Goal: Information Seeking & Learning: Find specific fact

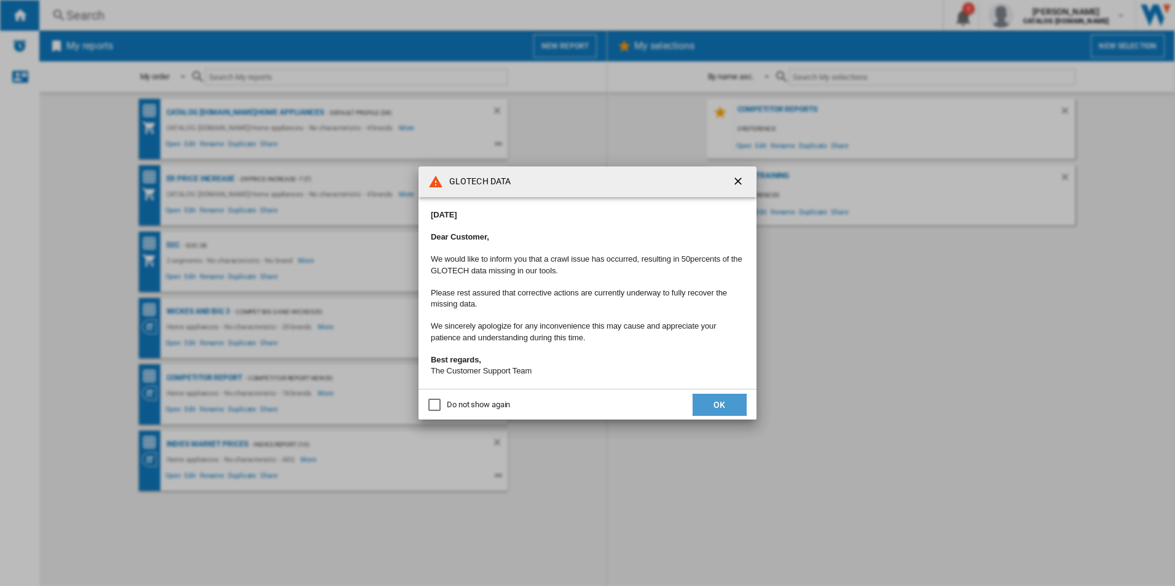
click at [709, 409] on button "OK" at bounding box center [719, 405] width 54 height 22
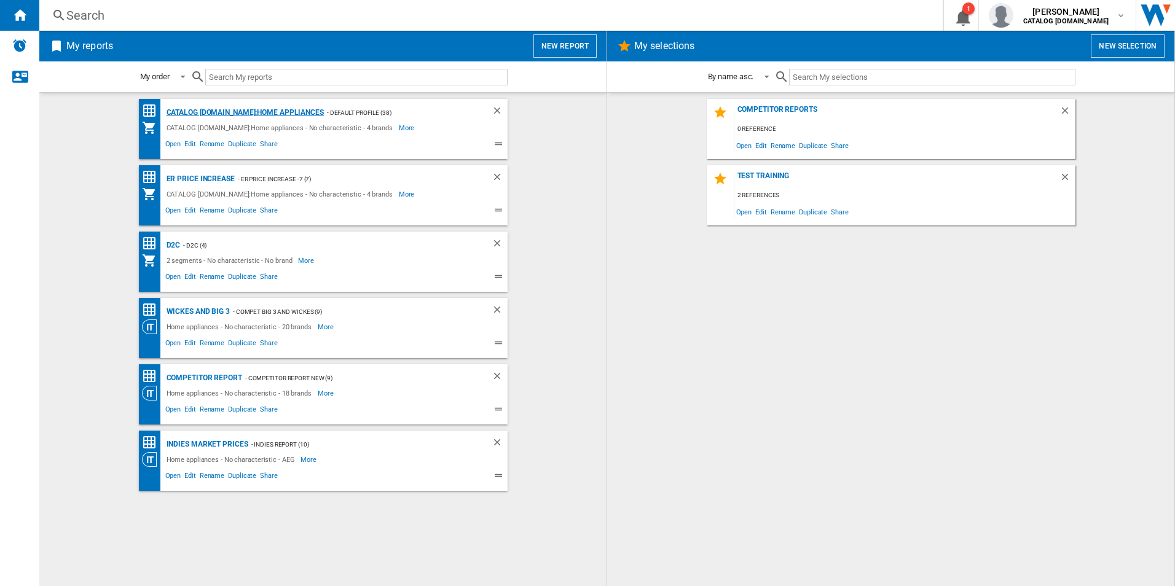
click at [217, 111] on div "CATALOG [DOMAIN_NAME]:Home appliances" at bounding box center [243, 112] width 160 height 15
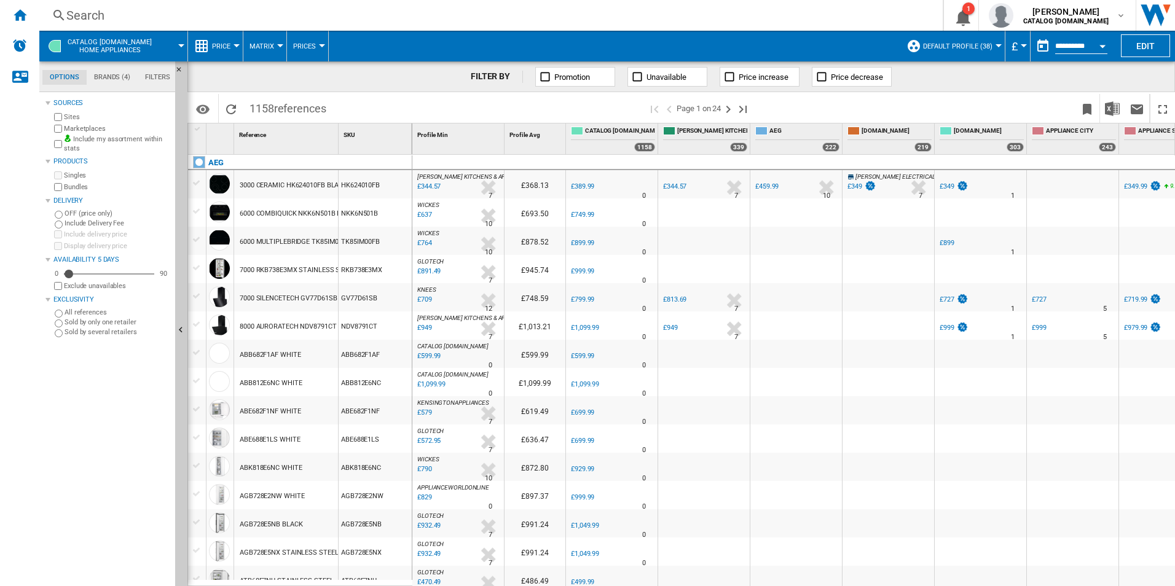
click at [311, 12] on div "Search" at bounding box center [488, 15] width 844 height 17
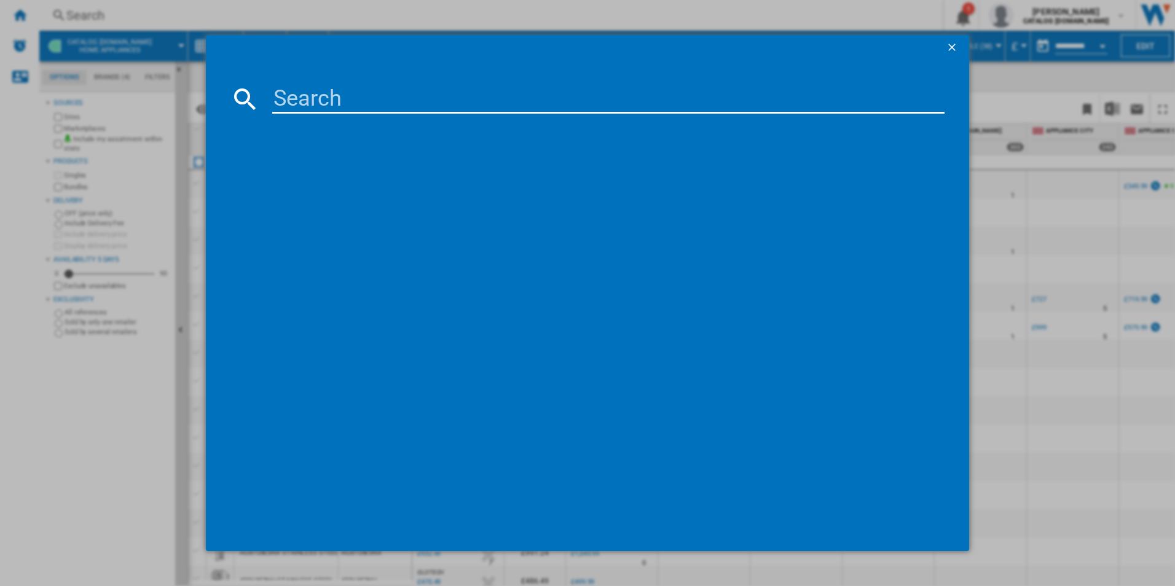
click at [274, 96] on input at bounding box center [608, 98] width 673 height 29
paste input "BSX23101XM"
type input "BSX23101XM"
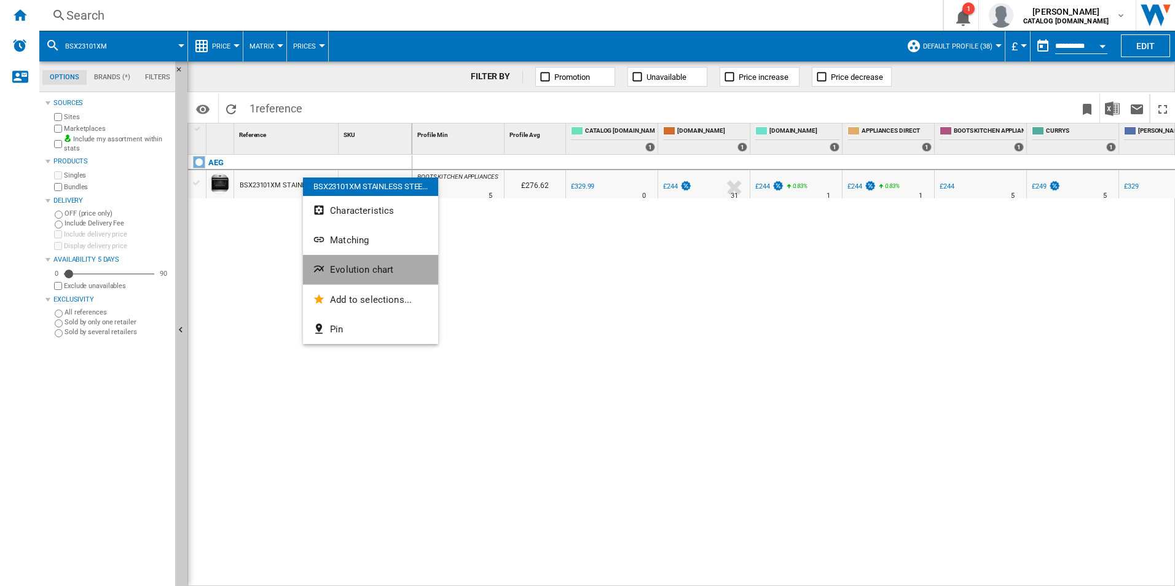
click at [329, 266] on button "Evolution chart" at bounding box center [370, 269] width 135 height 29
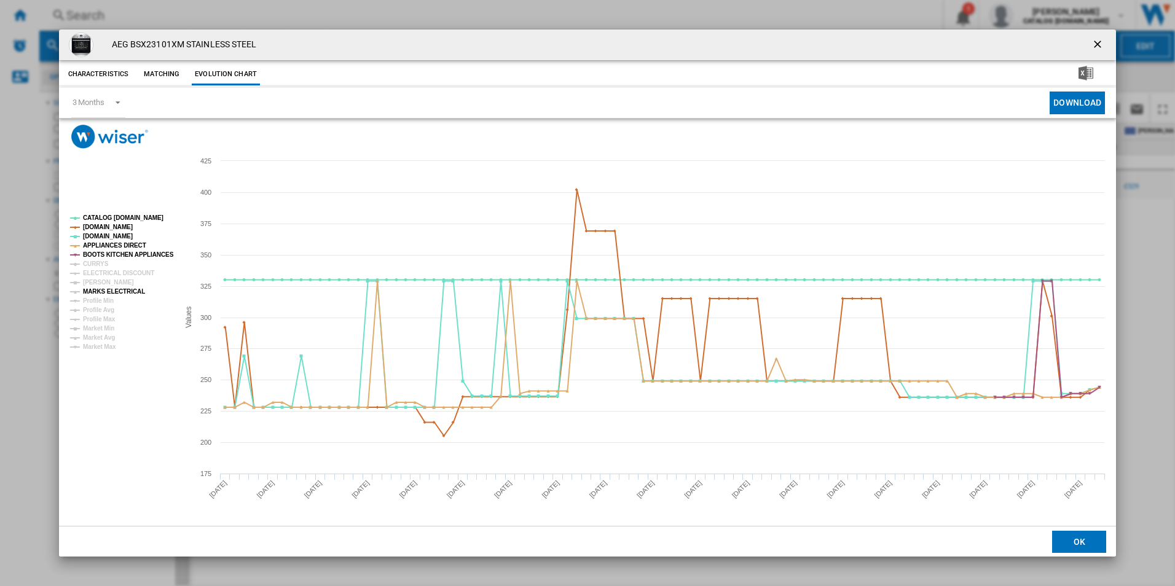
click at [111, 294] on tspan "MARKS ELECTRICAL" at bounding box center [114, 291] width 62 height 7
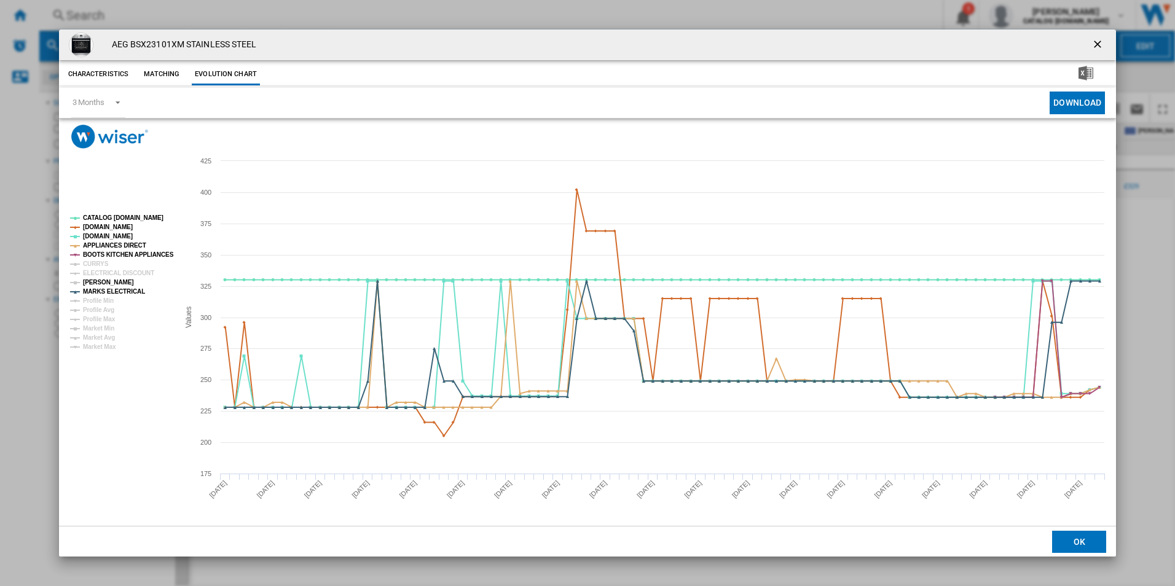
click at [103, 281] on tspan "[PERSON_NAME]" at bounding box center [108, 282] width 51 height 7
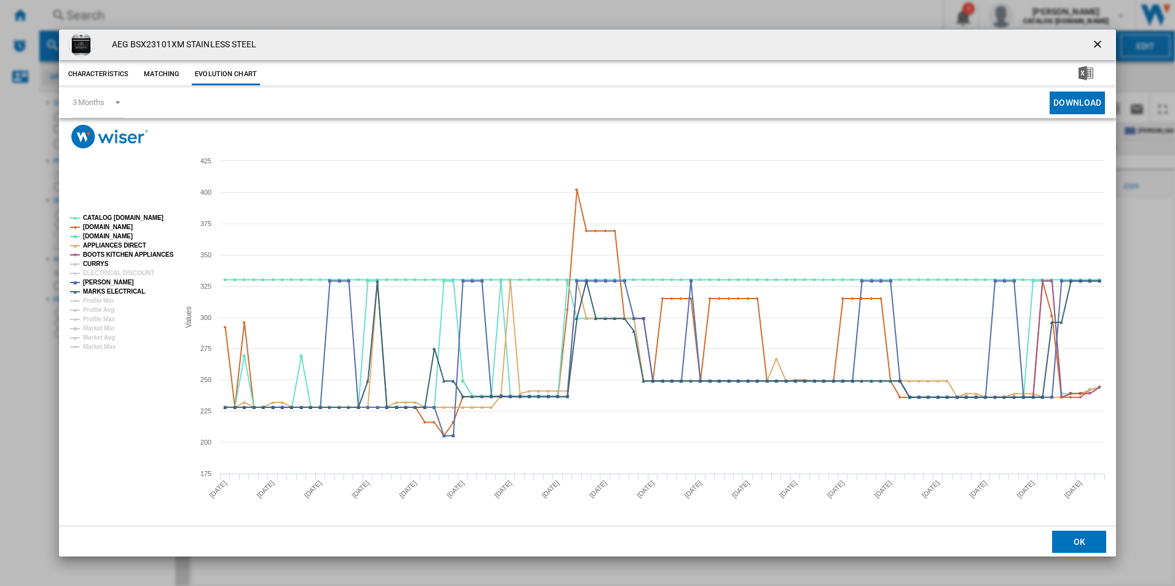
click at [96, 262] on tspan "CURRYS" at bounding box center [96, 264] width 26 height 7
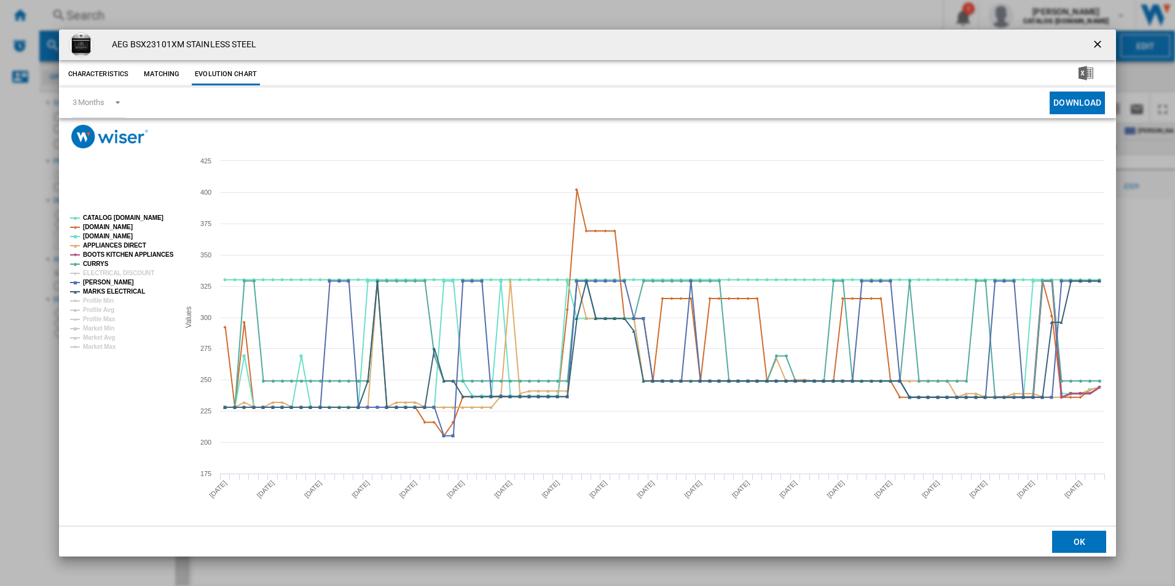
click at [120, 255] on tspan "BOOTS KITCHEN APPLIANCES" at bounding box center [128, 254] width 91 height 7
click at [114, 229] on tspan "[DOMAIN_NAME]" at bounding box center [108, 227] width 50 height 7
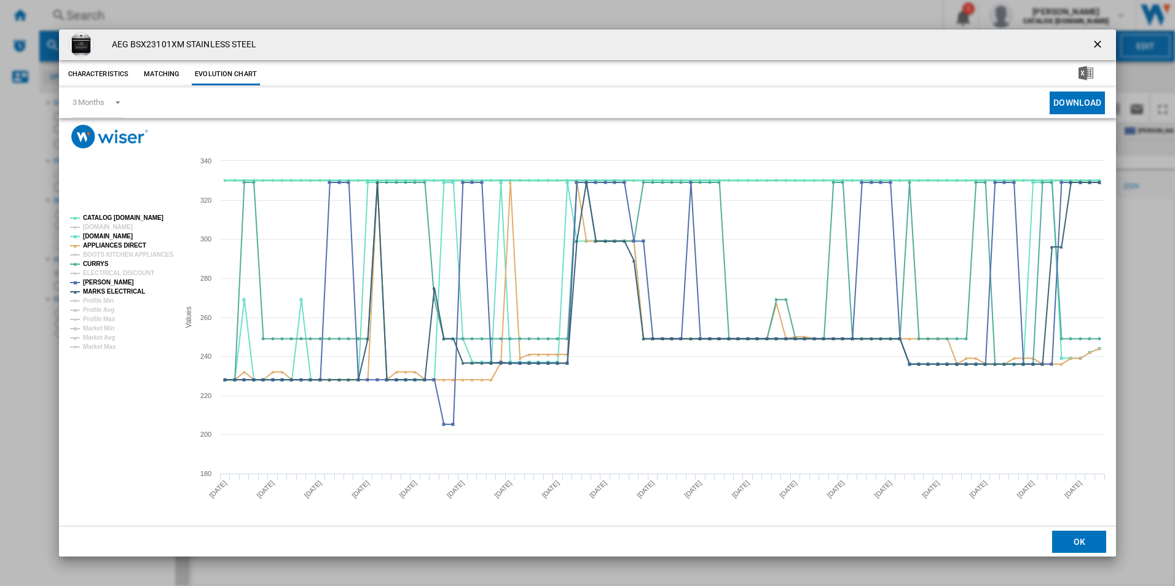
click at [116, 217] on tspan "CATALOG [DOMAIN_NAME]" at bounding box center [123, 217] width 80 height 7
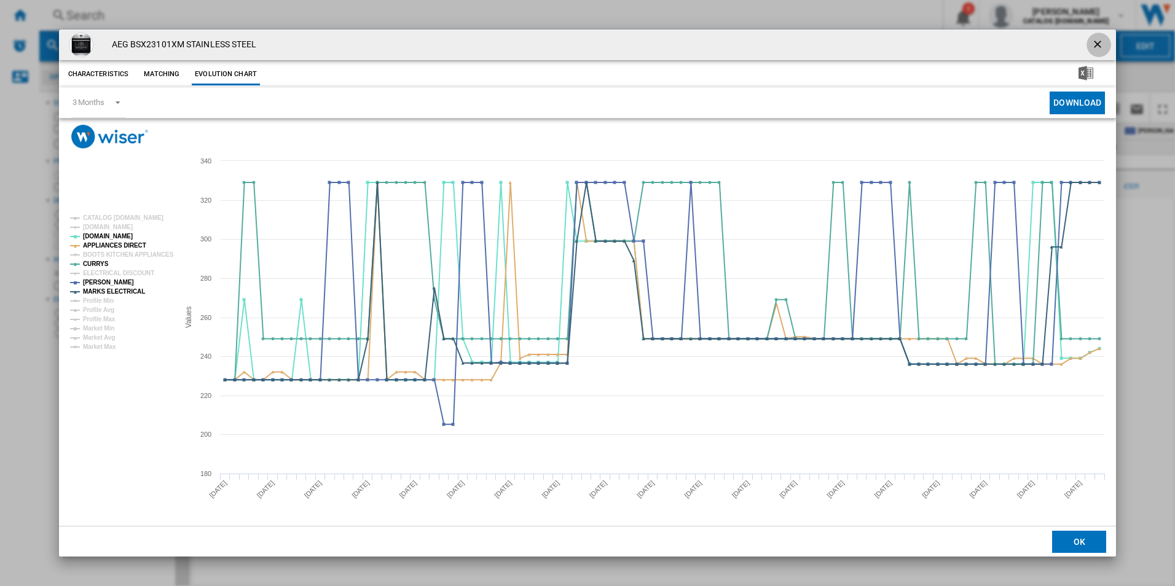
click at [1092, 46] on ng-md-icon "getI18NText('BUTTONS.CLOSE_DIALOG')" at bounding box center [1098, 45] width 15 height 15
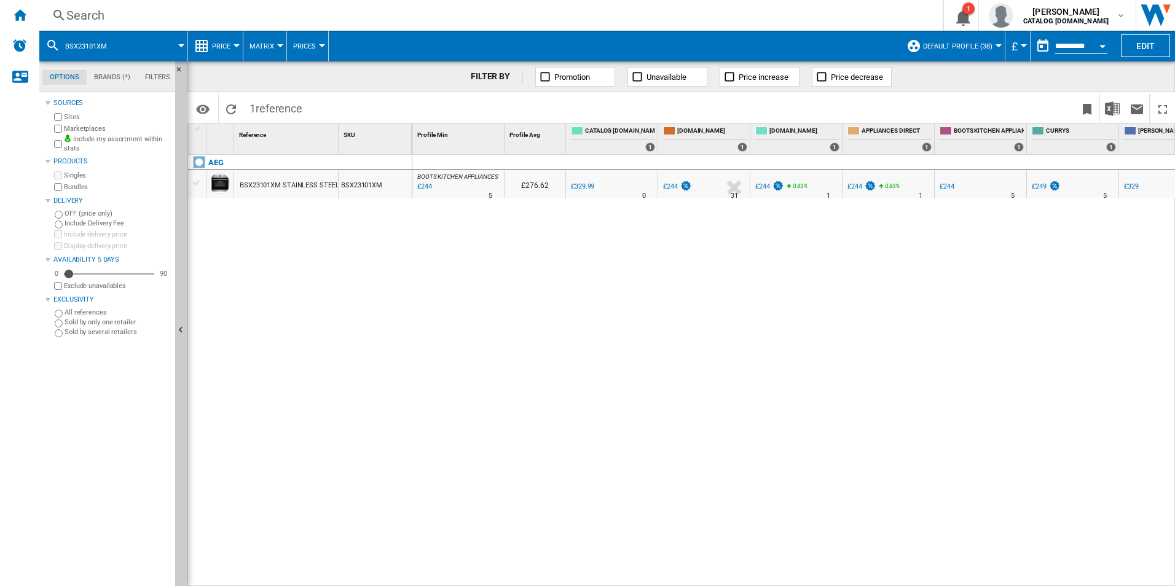
click at [424, 9] on div "Search" at bounding box center [488, 15] width 844 height 17
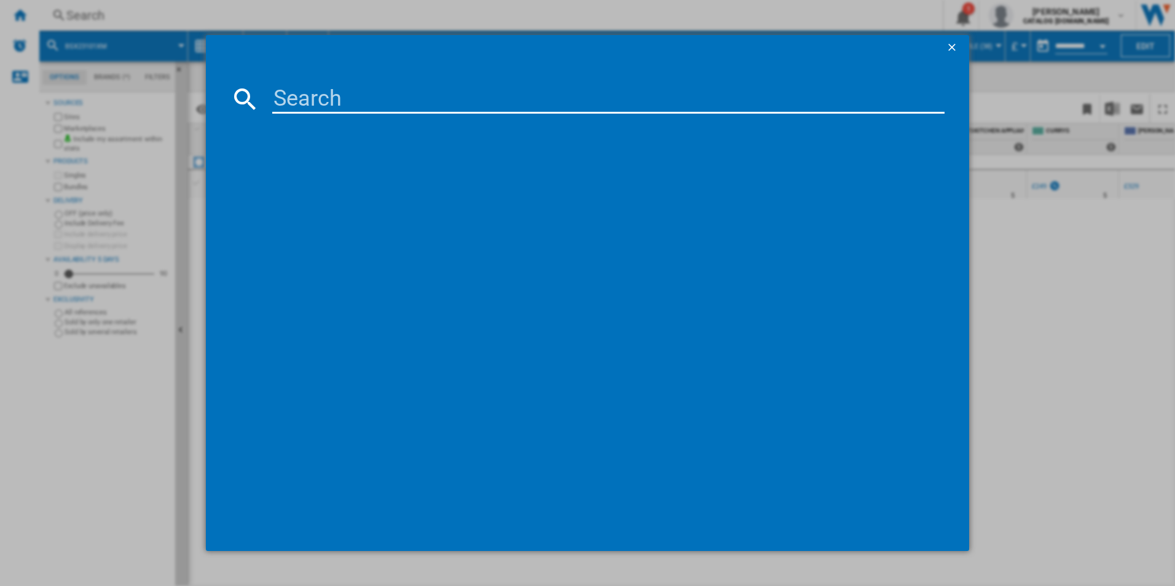
click at [286, 107] on input at bounding box center [608, 98] width 673 height 29
type input "DCB331010M"
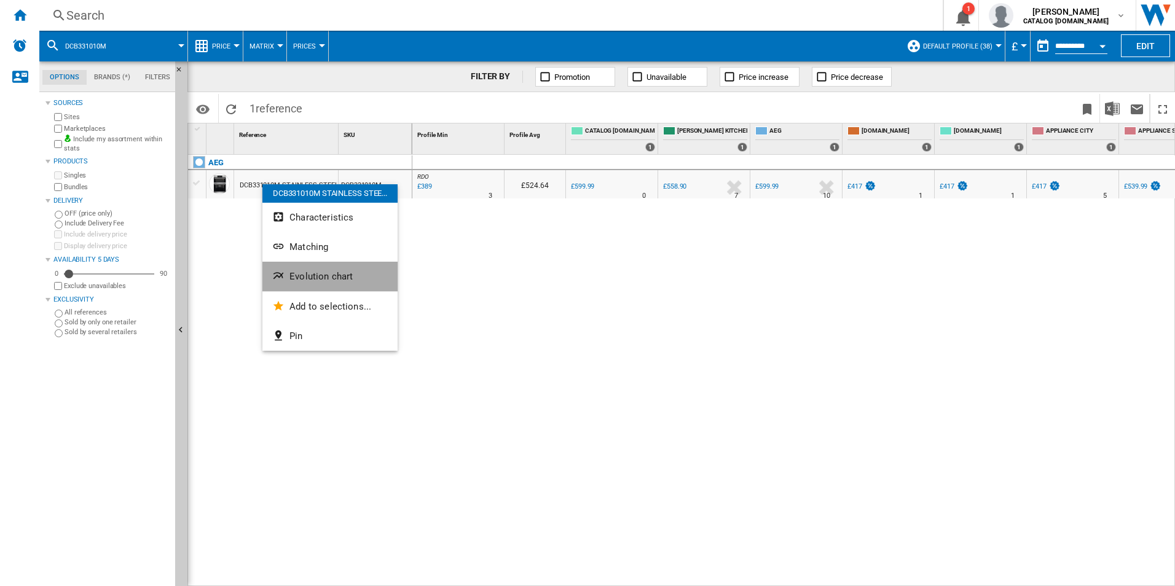
click at [294, 272] on span "Evolution chart" at bounding box center [320, 276] width 63 height 11
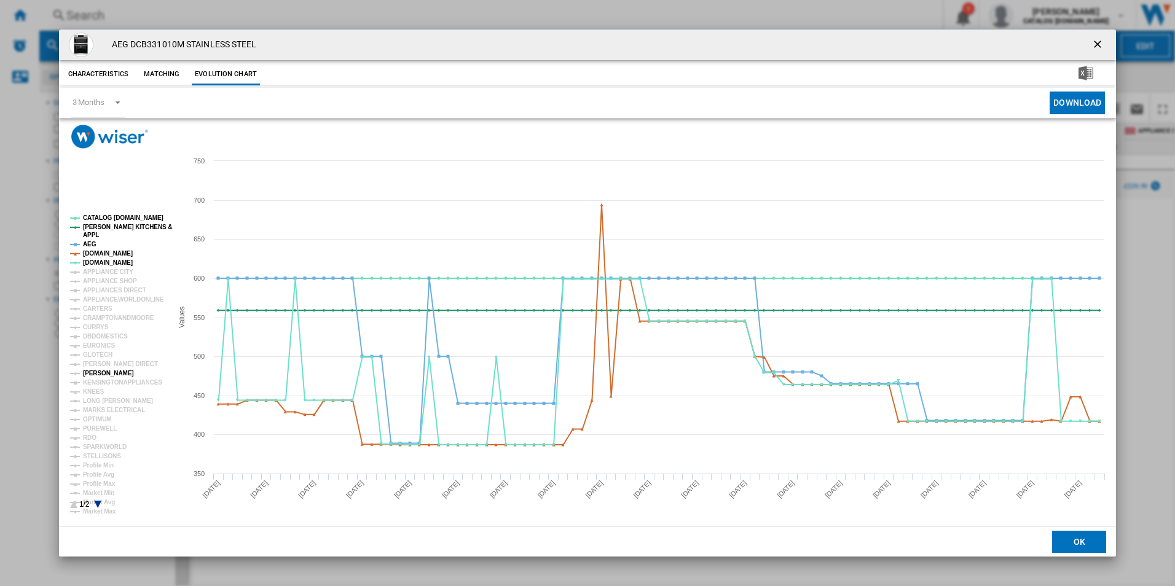
click at [93, 377] on tspan "[PERSON_NAME]" at bounding box center [108, 373] width 51 height 7
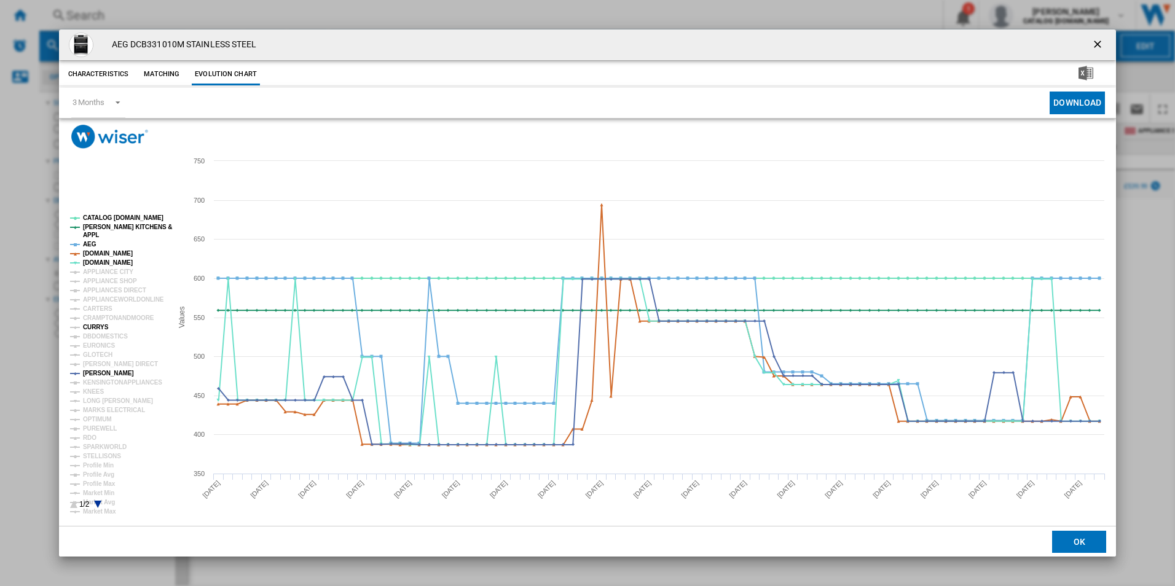
click at [92, 324] on tspan "CURRYS" at bounding box center [96, 327] width 26 height 7
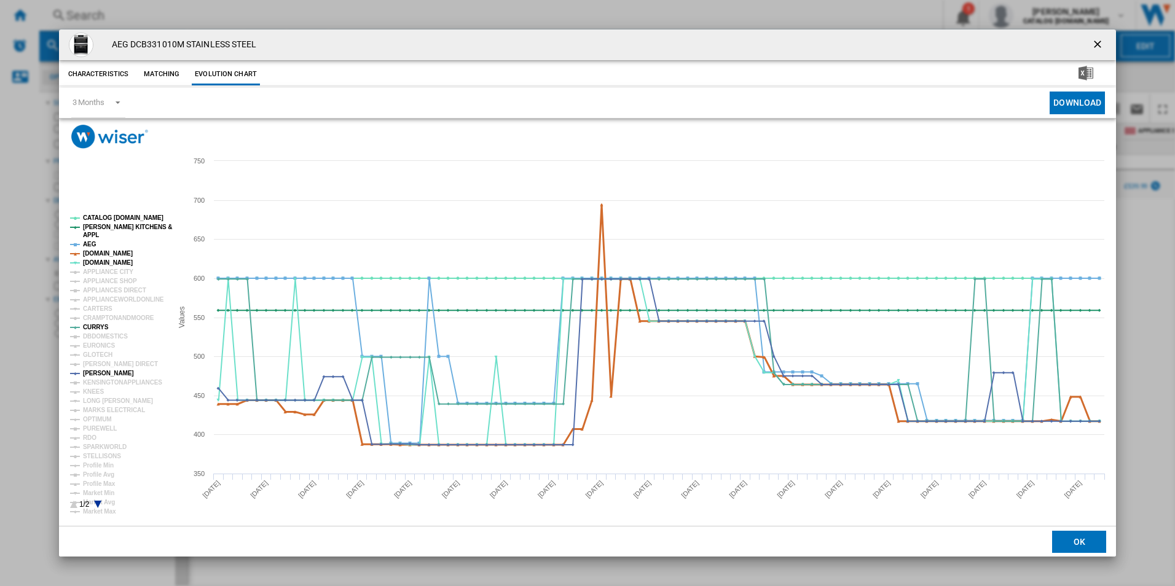
click at [100, 253] on tspan "[DOMAIN_NAME]" at bounding box center [108, 253] width 50 height 7
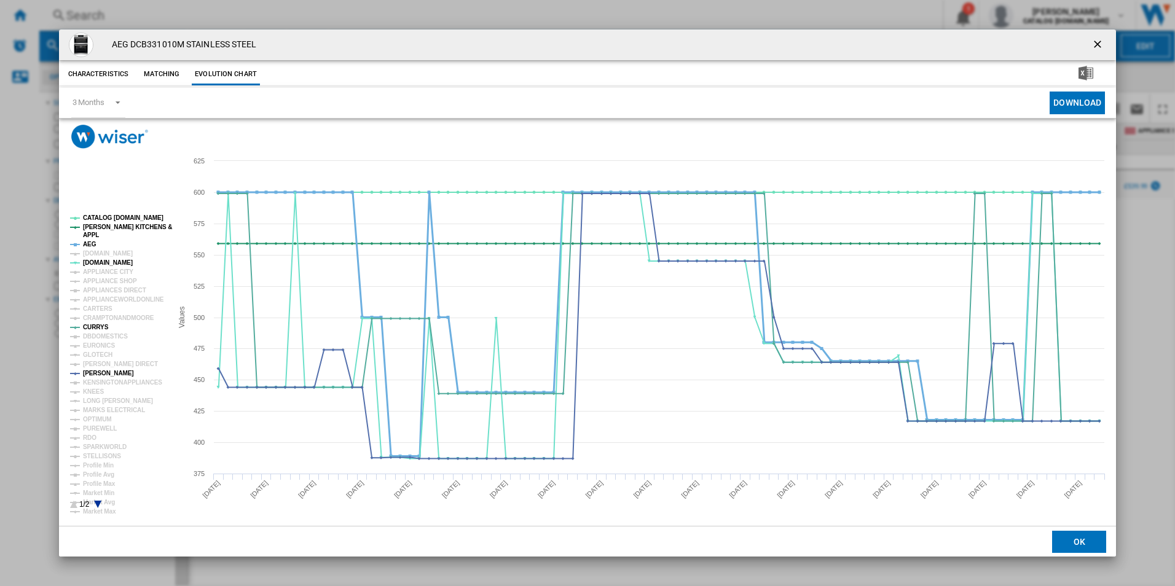
click at [89, 243] on tspan "AEG" at bounding box center [90, 244] width 14 height 7
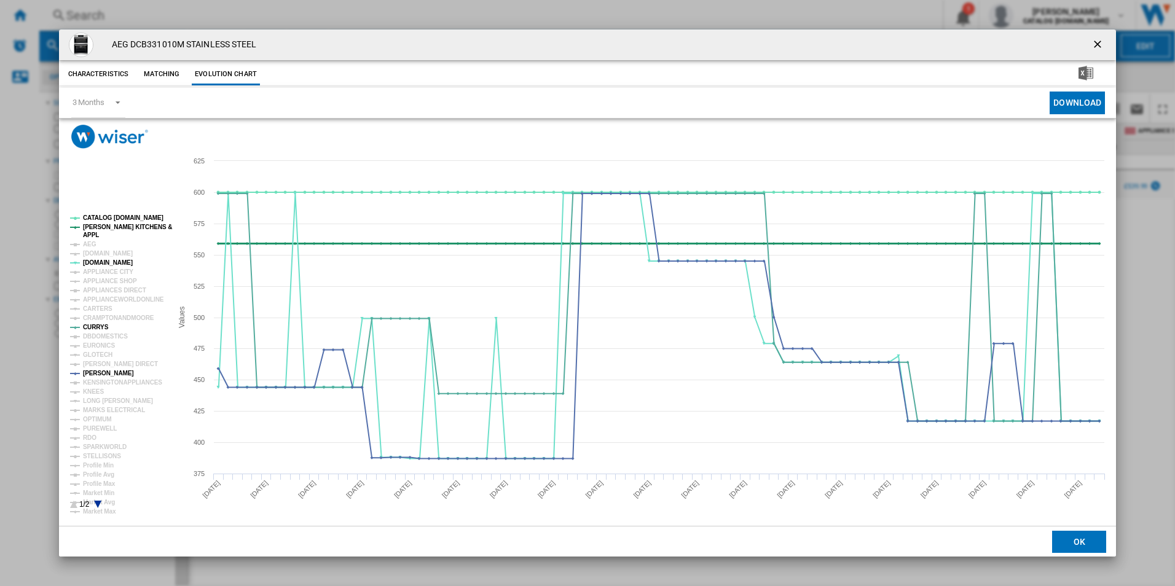
click at [95, 226] on tspan "[PERSON_NAME] KITCHENS &" at bounding box center [127, 227] width 89 height 7
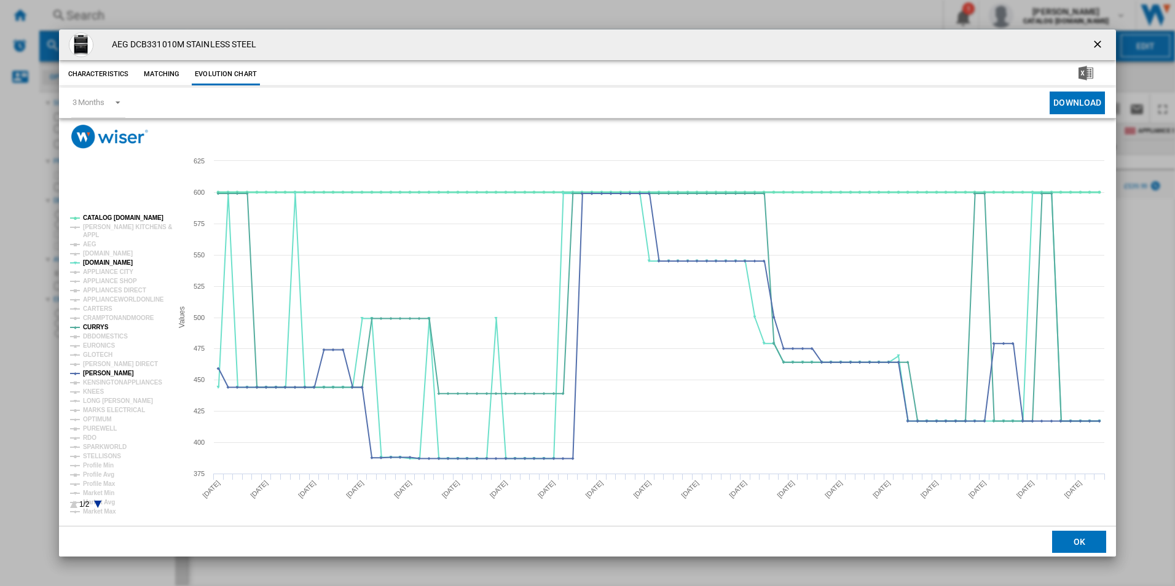
click at [103, 215] on tspan "CATALOG [DOMAIN_NAME]" at bounding box center [123, 217] width 80 height 7
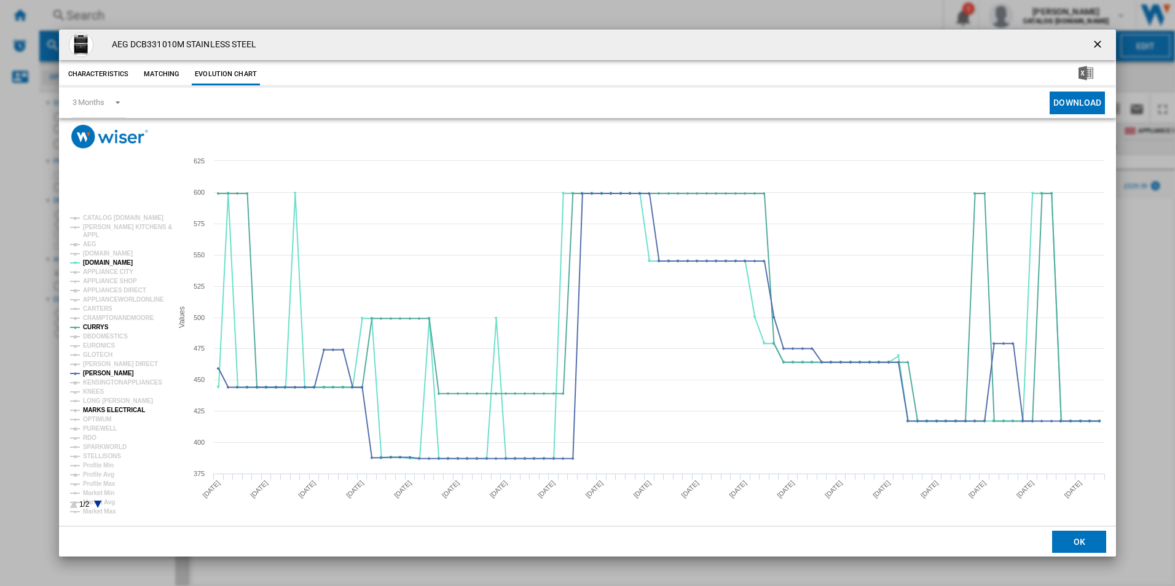
click at [111, 414] on tspan "MARKS ELECTRICAL" at bounding box center [114, 410] width 62 height 7
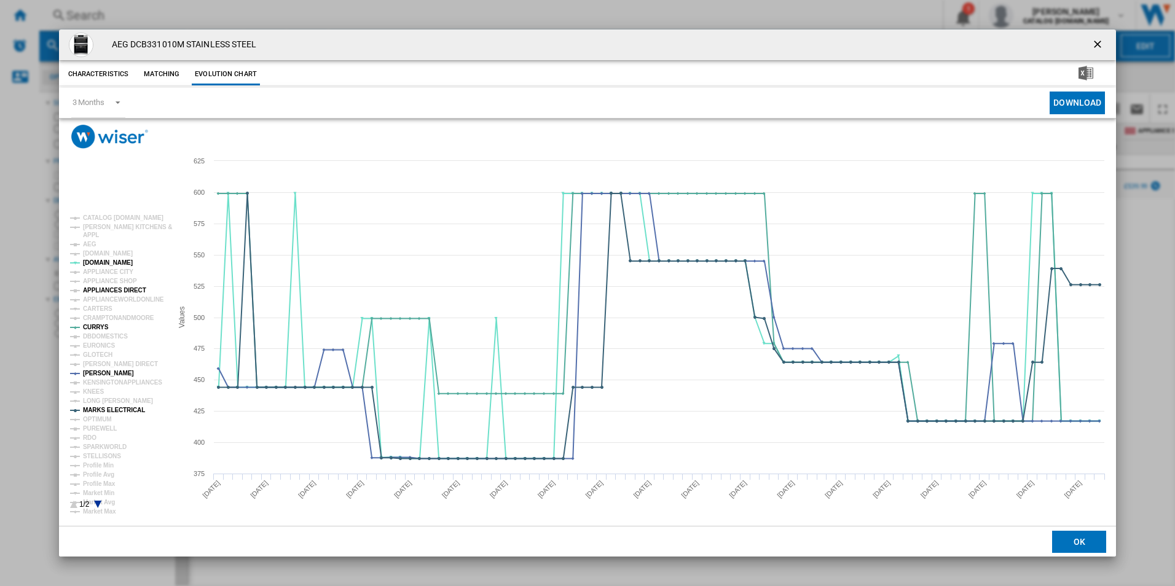
click at [114, 287] on tspan "APPLIANCES DIRECT" at bounding box center [114, 290] width 63 height 7
drag, startPoint x: 1094, startPoint y: 38, endPoint x: 990, endPoint y: 33, distance: 103.4
click at [1094, 38] on ng-md-icon "getI18NText('BUTTONS.CLOSE_DIALOG')" at bounding box center [1098, 45] width 15 height 15
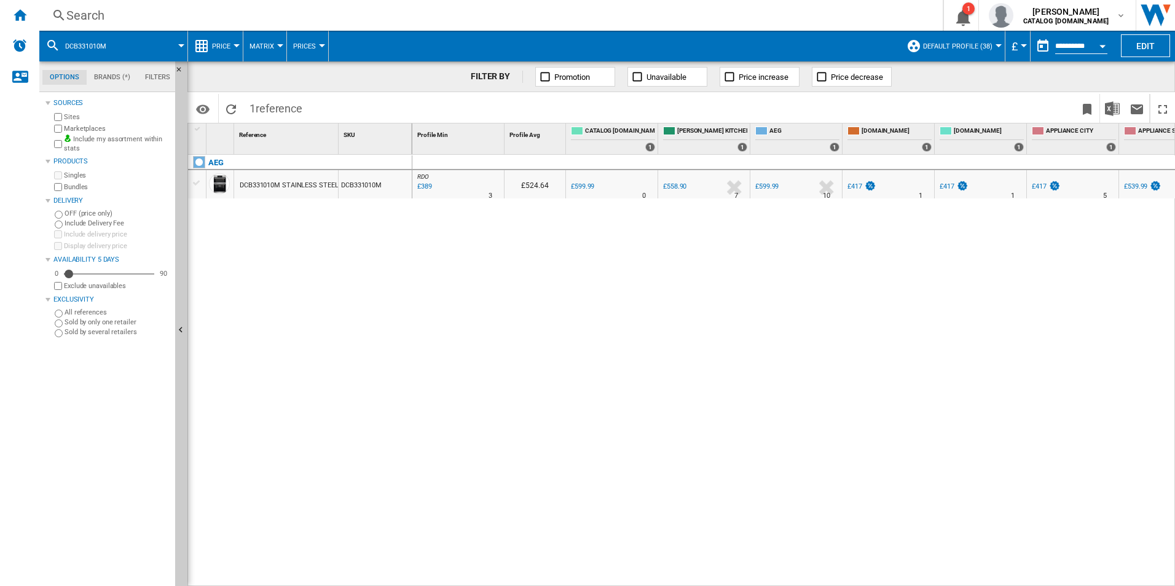
click at [457, 18] on div "Search" at bounding box center [488, 15] width 844 height 17
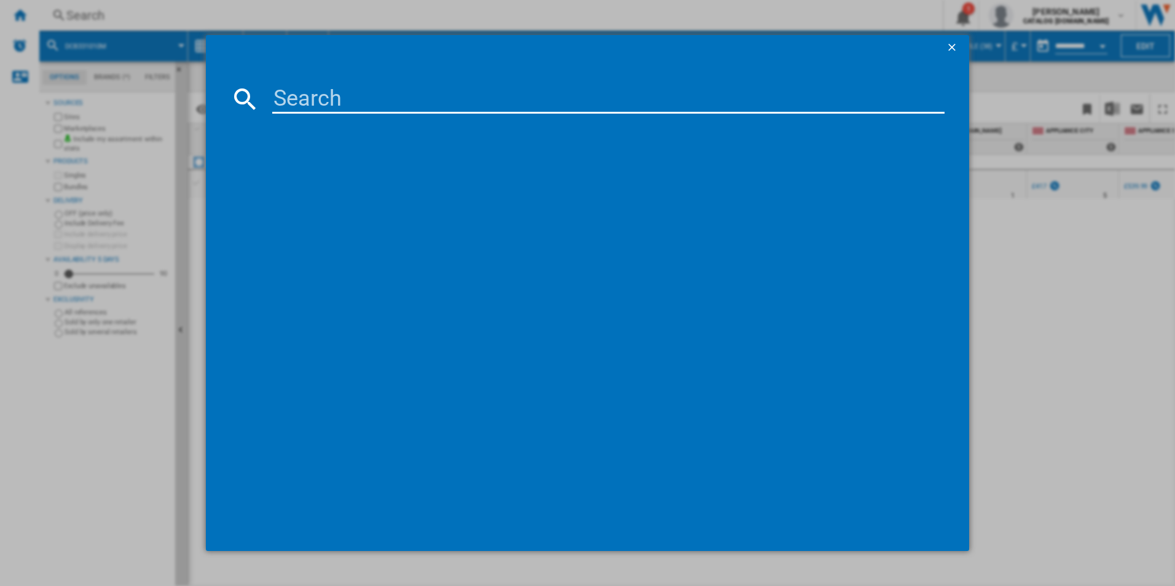
click at [298, 96] on input at bounding box center [608, 98] width 673 height 29
type input "DEB331010M"
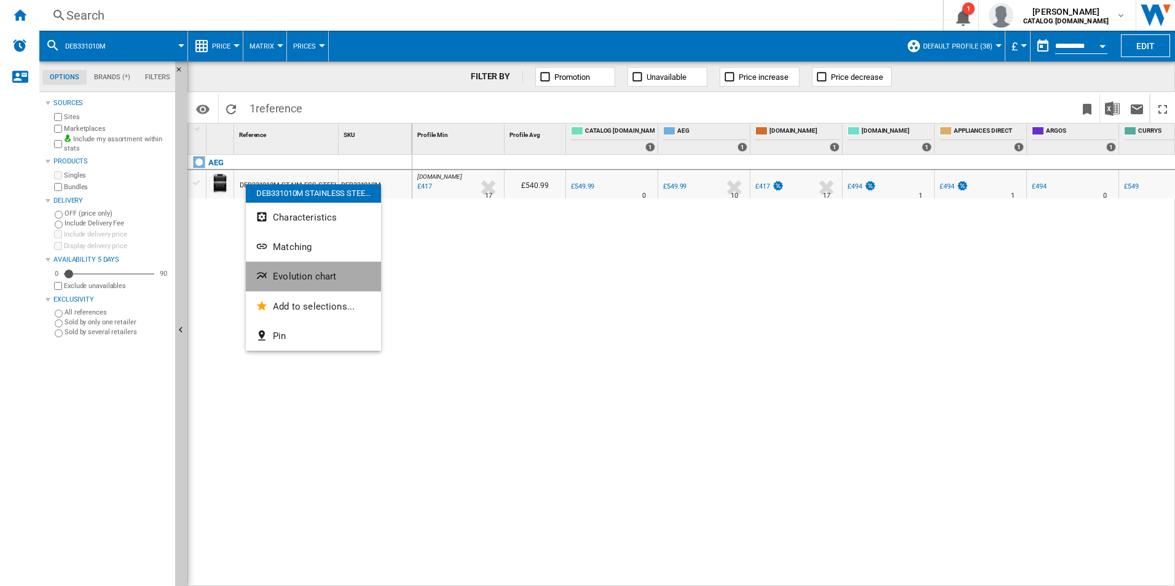
click at [284, 278] on span "Evolution chart" at bounding box center [304, 276] width 63 height 11
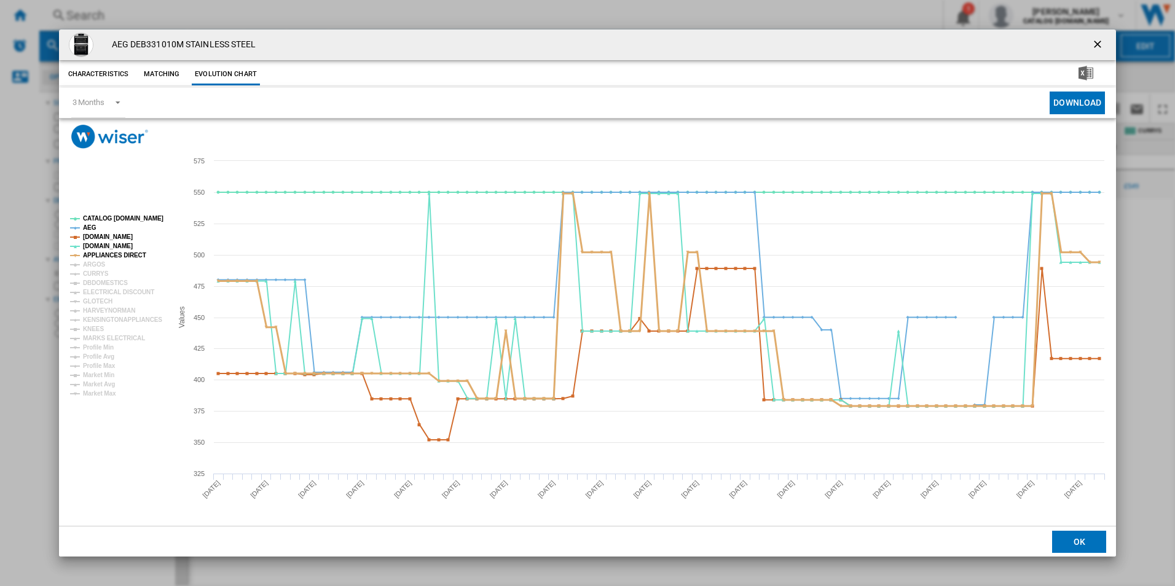
click at [108, 252] on tspan "APPLIANCES DIRECT" at bounding box center [114, 255] width 63 height 7
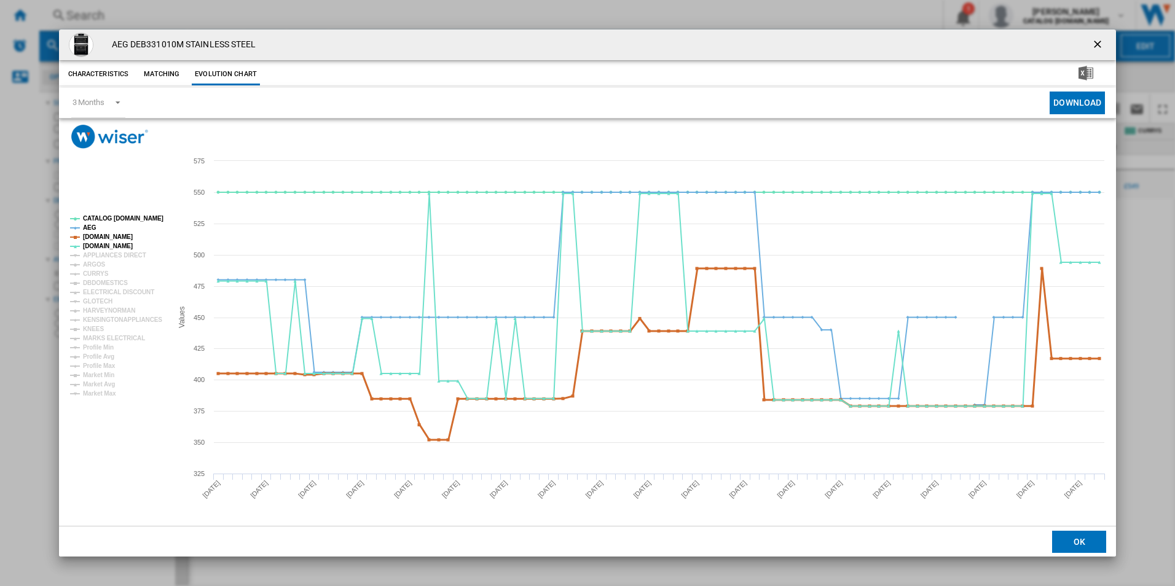
click at [106, 237] on tspan "[DOMAIN_NAME]" at bounding box center [108, 236] width 50 height 7
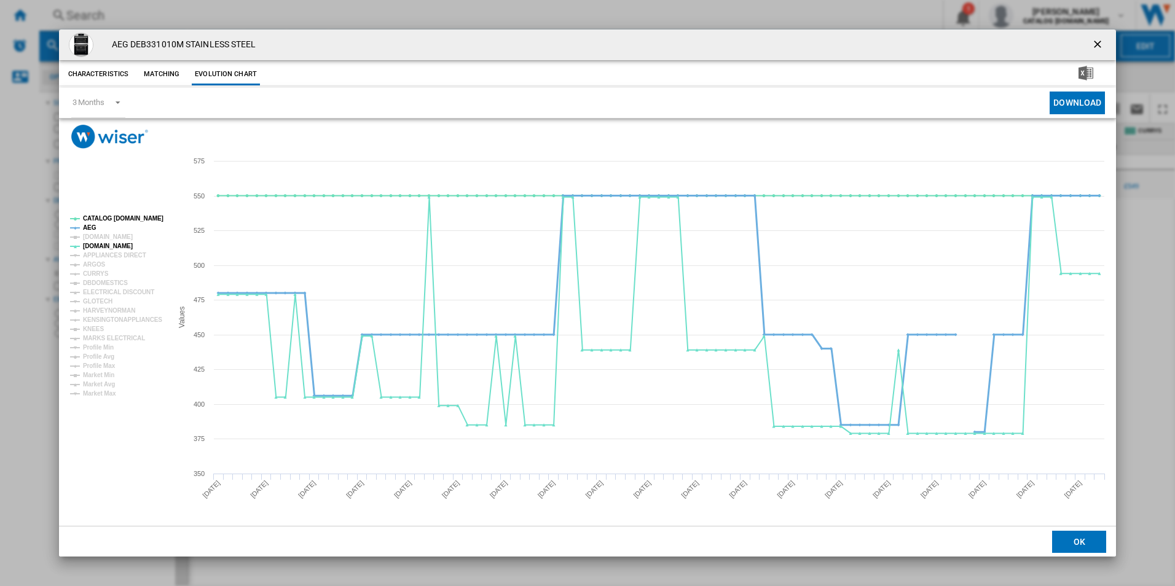
click at [89, 229] on tspan "AEG" at bounding box center [90, 227] width 14 height 7
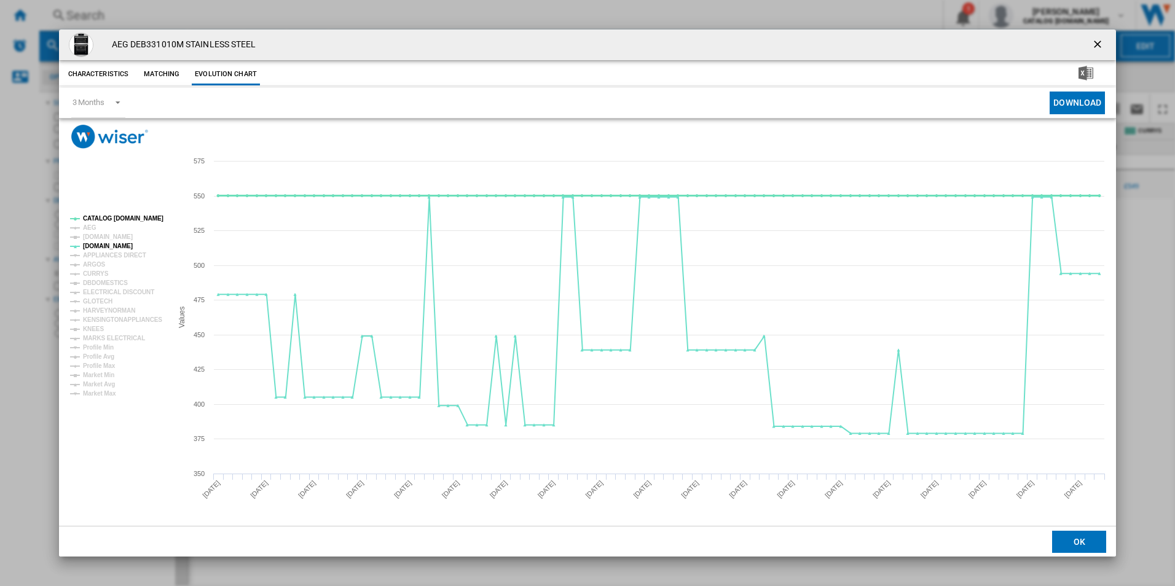
click at [107, 220] on tspan "CATALOG [DOMAIN_NAME]" at bounding box center [123, 218] width 80 height 7
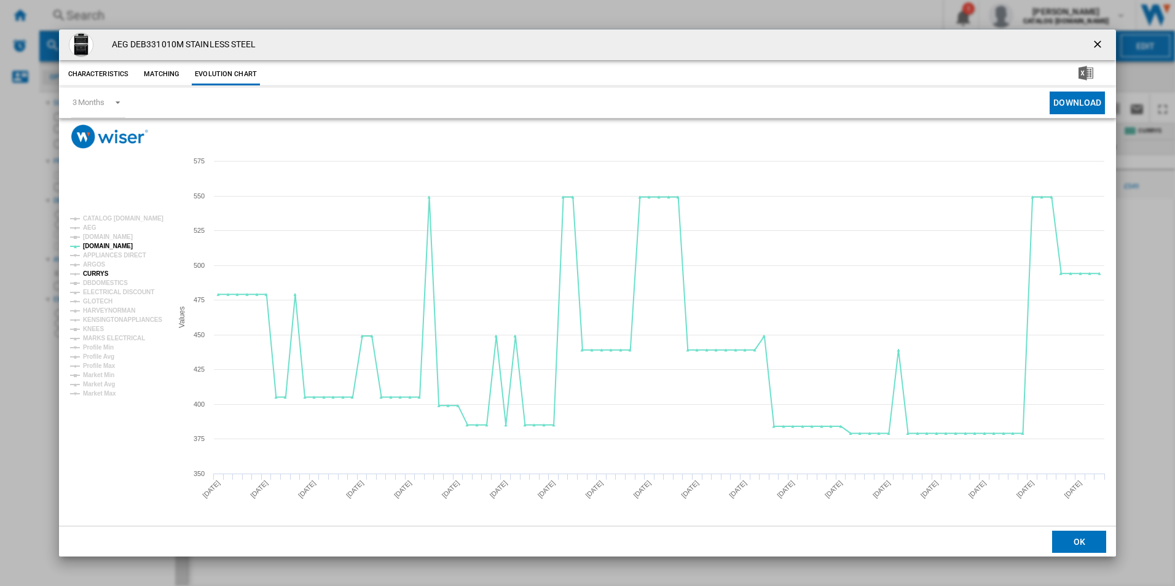
click at [98, 271] on tspan "CURRYS" at bounding box center [96, 273] width 26 height 7
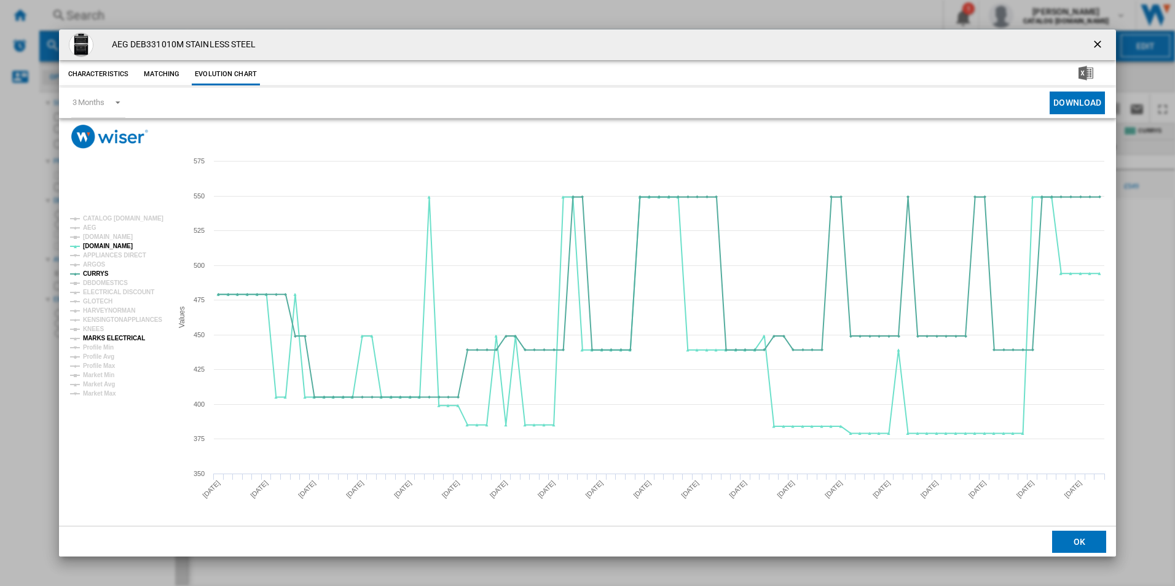
click at [101, 339] on tspan "MARKS ELECTRICAL" at bounding box center [114, 338] width 62 height 7
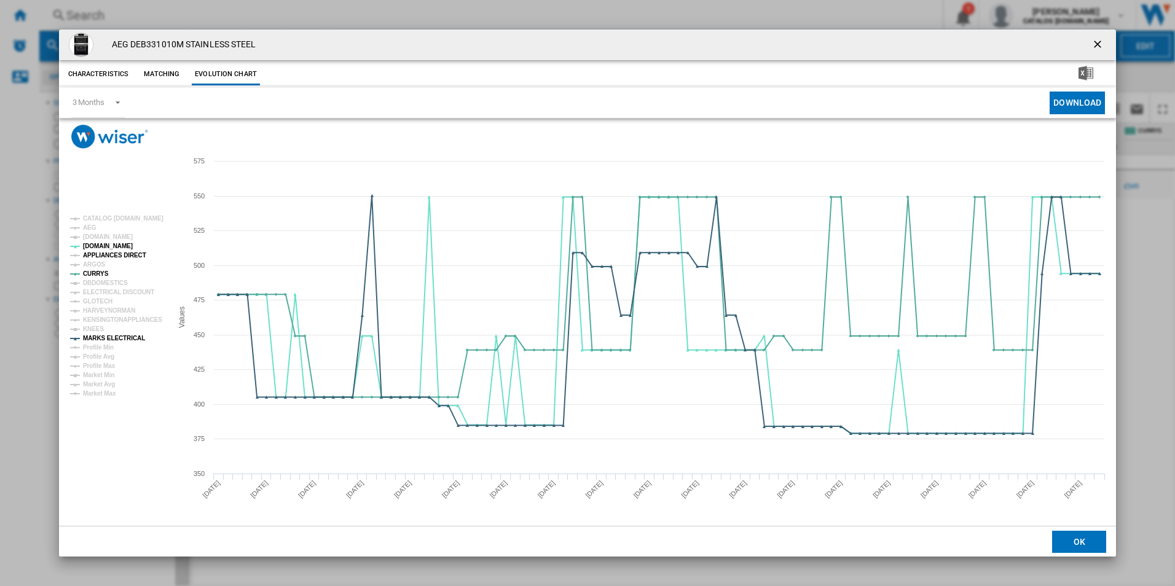
click at [113, 253] on tspan "APPLIANCES DIRECT" at bounding box center [114, 255] width 63 height 7
